Goal: Information Seeking & Learning: Learn about a topic

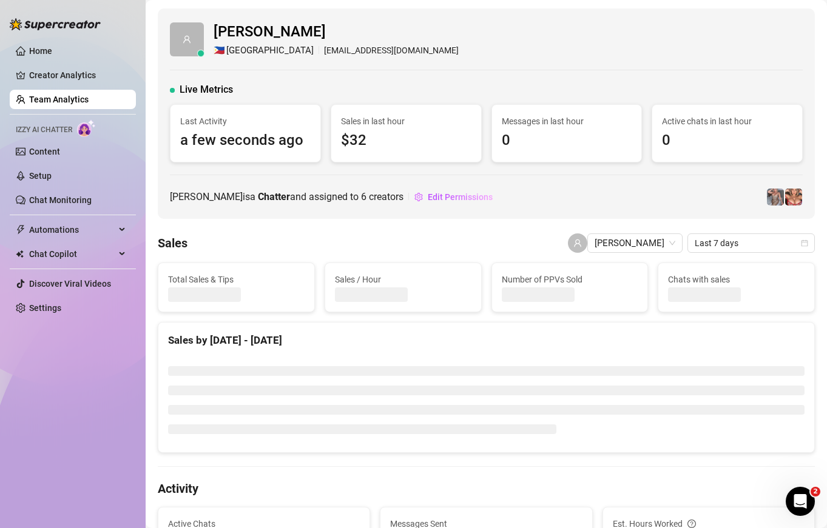
click at [68, 98] on link "Team Analytics" at bounding box center [58, 100] width 59 height 10
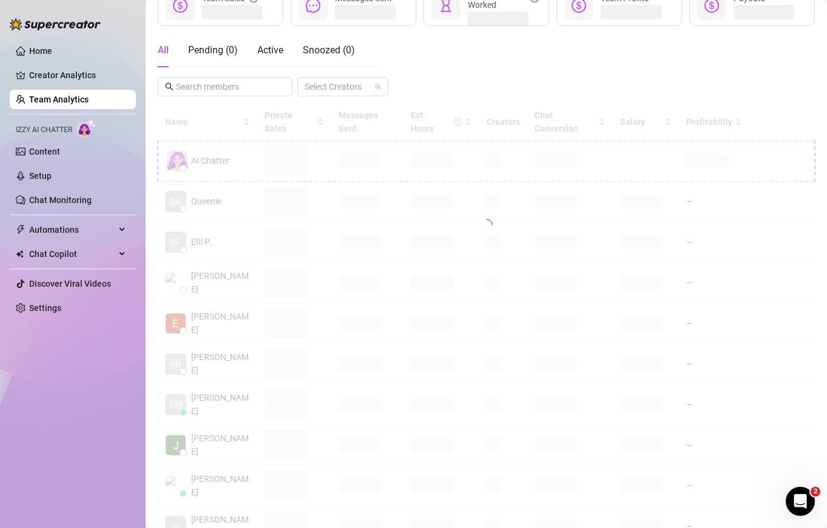
scroll to position [200, 0]
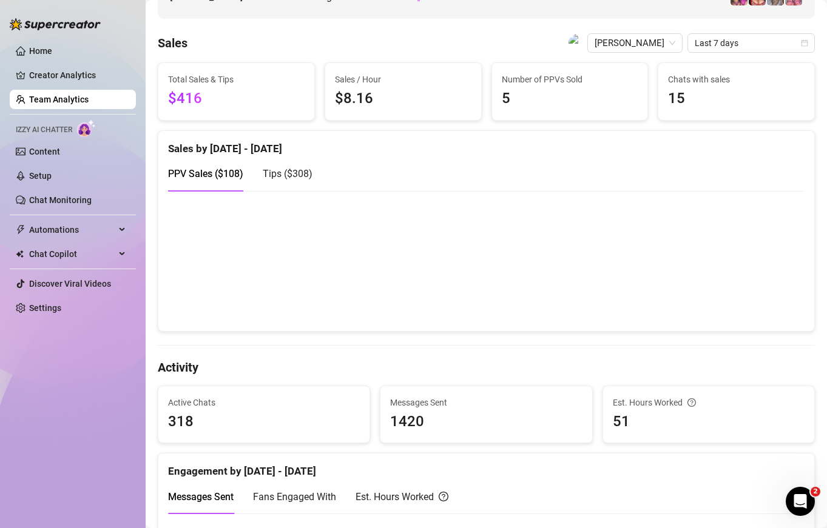
click at [289, 179] on span "Tips ( $308 )" at bounding box center [288, 174] width 50 height 12
click at [209, 182] on div "PPV Sales ( $108 )" at bounding box center [205, 173] width 75 height 35
click at [303, 181] on div "Tips ( $308 )" at bounding box center [288, 173] width 50 height 15
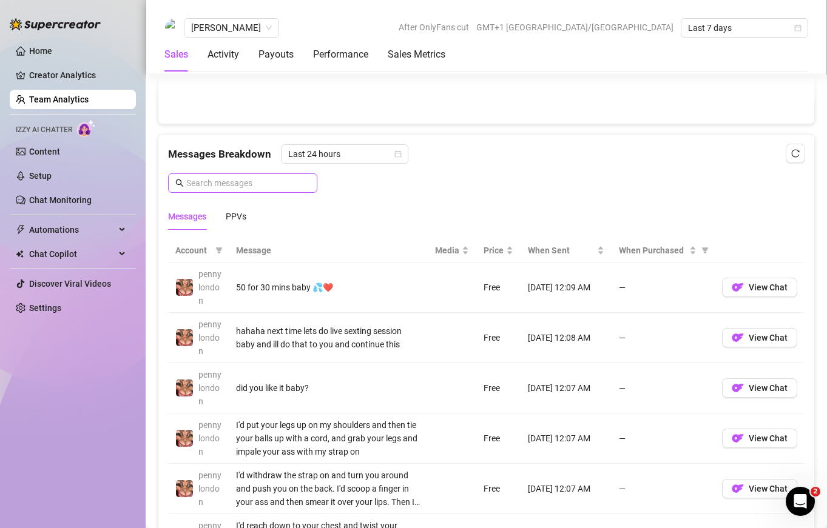
scroll to position [717, 0]
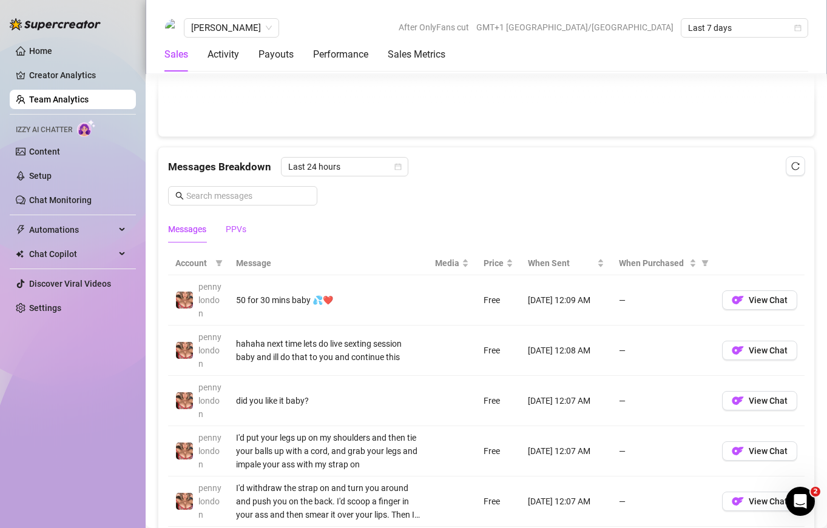
click at [240, 225] on div "PPVs" at bounding box center [236, 229] width 21 height 13
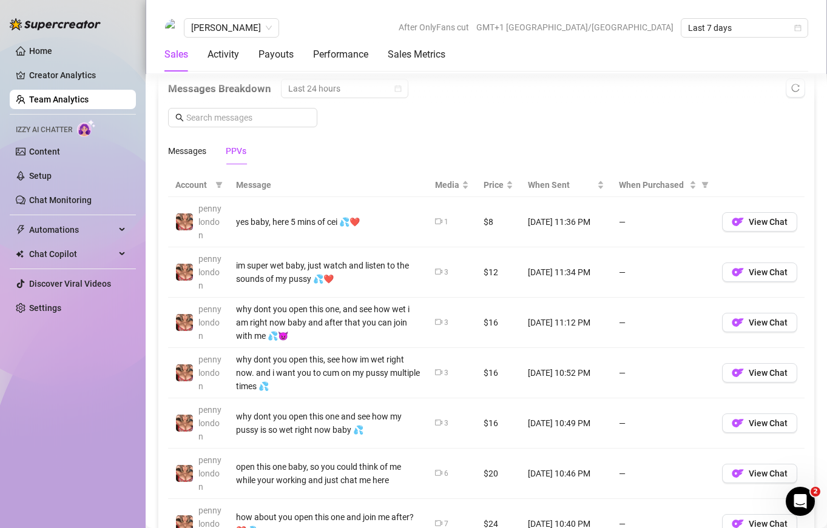
scroll to position [777, 0]
